Goal: Information Seeking & Learning: Learn about a topic

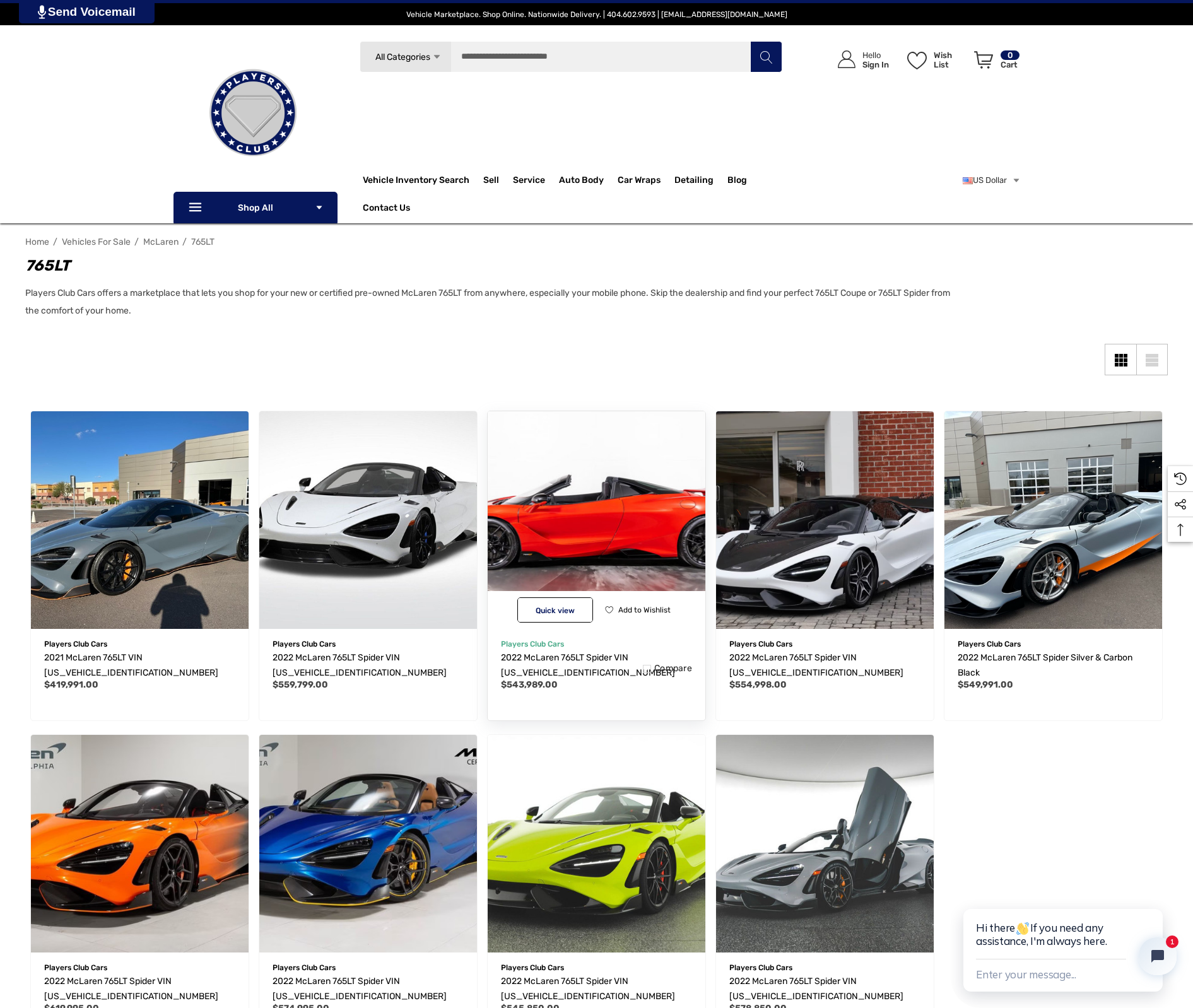
click at [628, 532] on img "2022 McLaren 765LT Spider VIN SBM14SCA1NW765352,$543,989.00\a" at bounding box center [596, 520] width 240 height 240
